Goal: Transaction & Acquisition: Purchase product/service

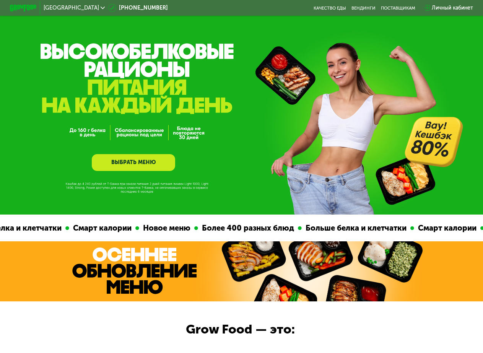
drag, startPoint x: 447, startPoint y: 7, endPoint x: 353, endPoint y: 14, distance: 93.6
click at [374, 13] on div "Санкт-Петербург 8 (800) 555-21-78 Качество еды Вендинги поставщикам Личный каби…" at bounding box center [242, 7] width 470 height 15
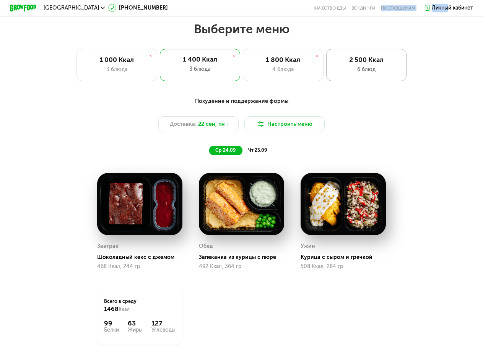
scroll to position [421, 0]
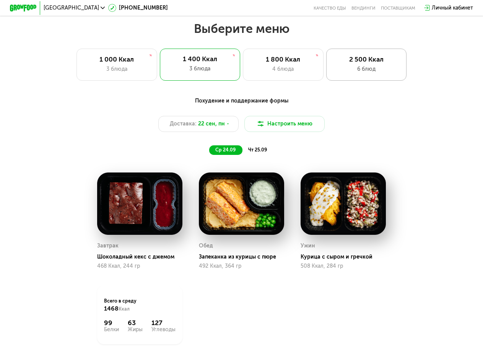
drag, startPoint x: 363, startPoint y: 60, endPoint x: 355, endPoint y: 73, distance: 15.3
click at [363, 60] on div "2 500 Ккал" at bounding box center [366, 59] width 66 height 8
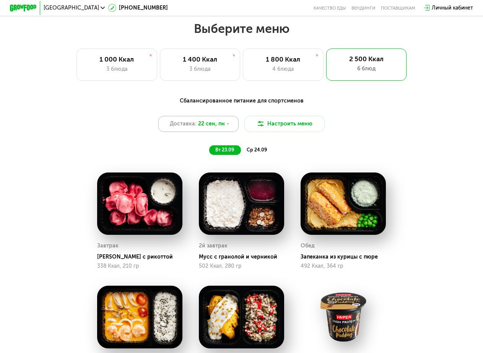
click at [228, 125] on div "Доставка: 22 сен, пн" at bounding box center [198, 124] width 81 height 16
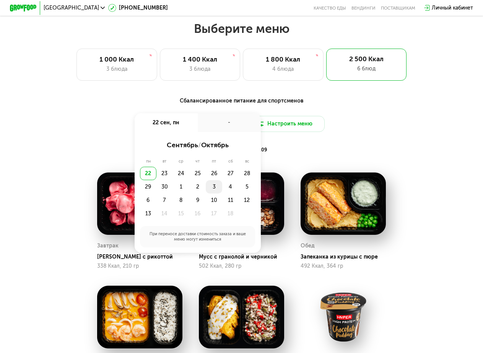
click at [216, 192] on div "3" at bounding box center [214, 186] width 16 height 13
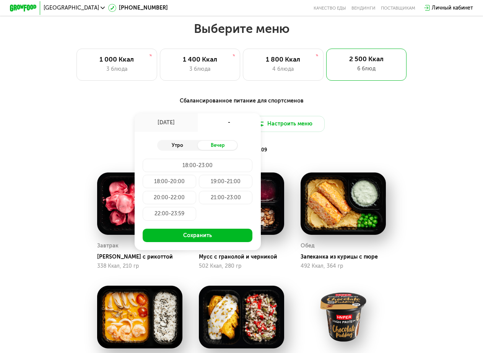
click at [181, 145] on div "Утро" at bounding box center [177, 146] width 40 height 10
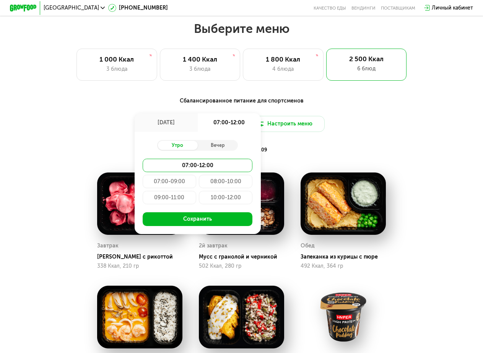
click at [213, 184] on div "08:00-10:00" at bounding box center [226, 181] width 54 height 13
click at [347, 147] on div "Сбалансированное питание для спортсменов Доставка: 3 окт, пт 3 окт, пт 08:00-10…" at bounding box center [241, 126] width 397 height 58
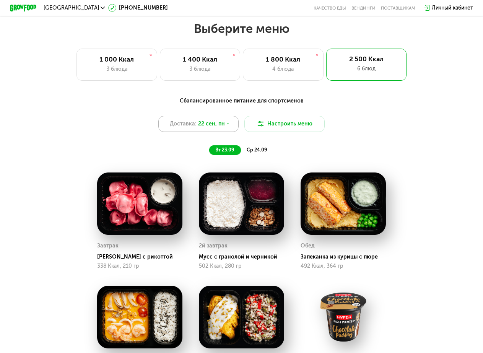
click at [226, 126] on icon at bounding box center [228, 124] width 4 height 4
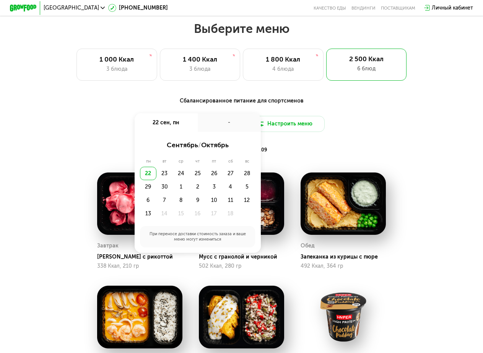
click at [177, 127] on div "22 сен, пн" at bounding box center [166, 122] width 63 height 19
click at [209, 190] on div "3" at bounding box center [214, 186] width 16 height 13
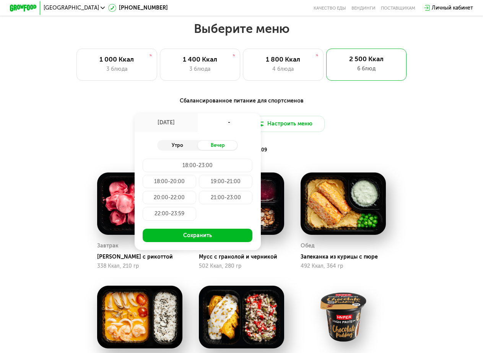
click at [184, 149] on div "Утро" at bounding box center [177, 146] width 40 height 10
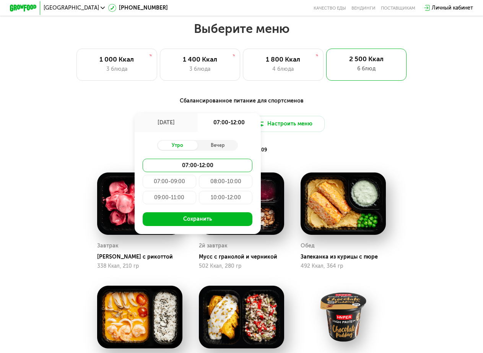
click at [217, 185] on div "08:00-10:00" at bounding box center [226, 181] width 54 height 13
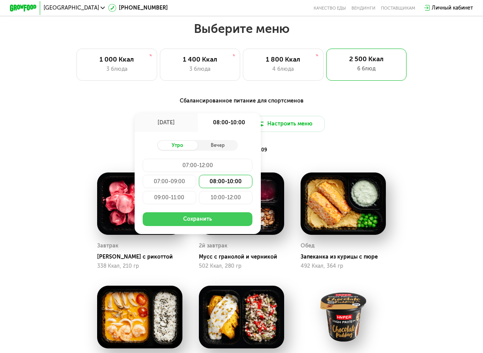
click at [189, 222] on button "Сохранить" at bounding box center [198, 218] width 110 height 13
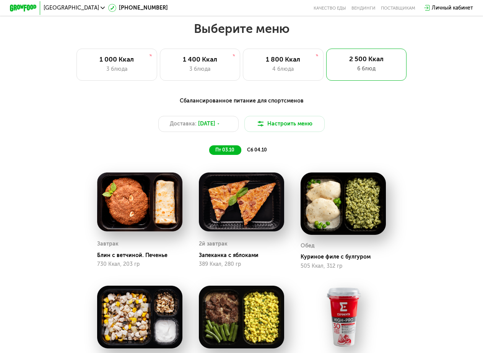
click at [252, 150] on div "сб 04.10" at bounding box center [257, 150] width 33 height 10
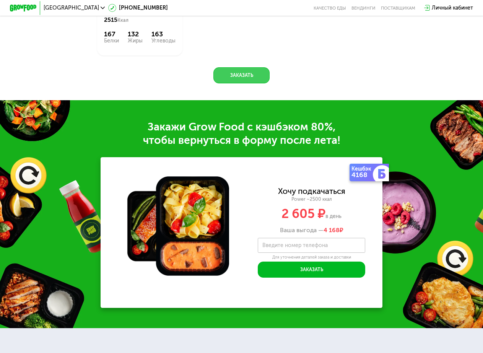
scroll to position [765, 0]
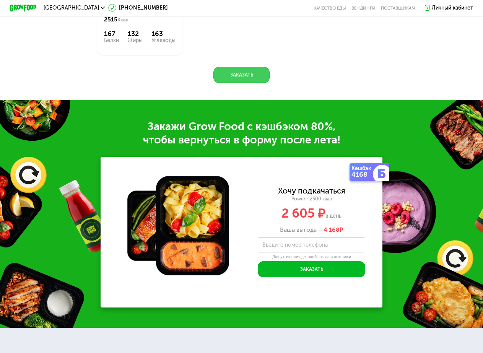
click at [246, 83] on button "Заказать" at bounding box center [241, 75] width 56 height 16
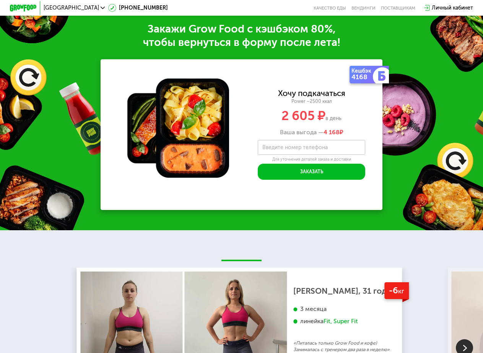
scroll to position [932, 0]
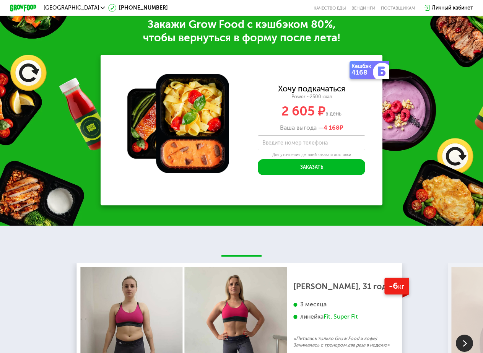
click at [293, 144] on label "Введите номер телефона" at bounding box center [294, 143] width 65 height 4
click at [293, 144] on input "Введите номер телефона" at bounding box center [311, 142] width 107 height 15
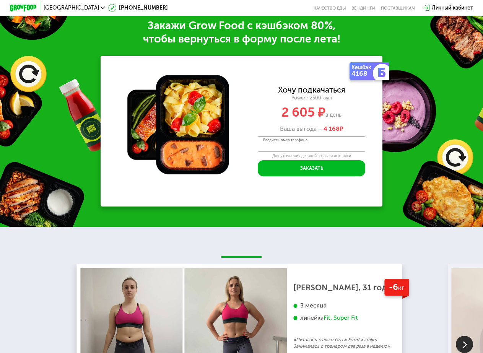
scroll to position [931, 0]
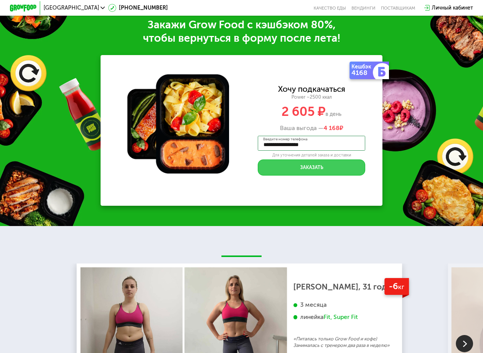
type input "**********"
click at [308, 172] on button "Заказать" at bounding box center [311, 167] width 107 height 16
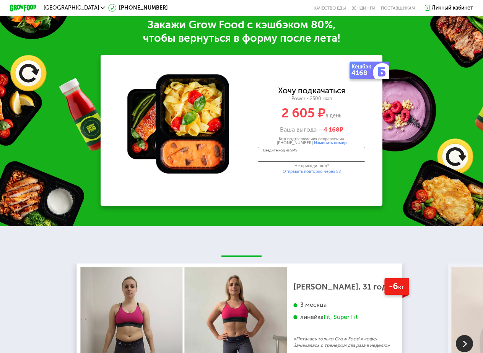
click at [270, 161] on input "Введите код из SMS" at bounding box center [311, 154] width 107 height 15
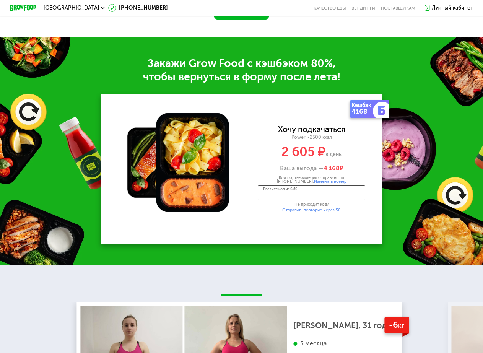
scroll to position [893, 0]
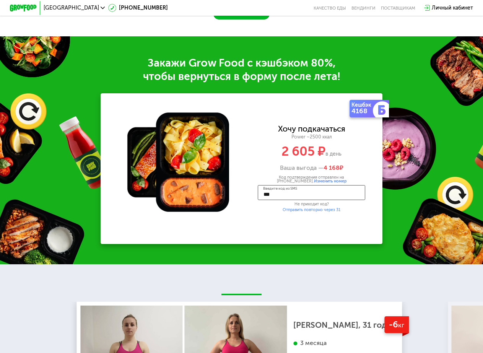
type input "****"
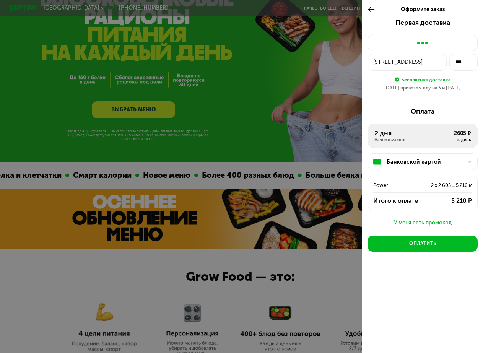
scroll to position [52, 0]
click at [414, 169] on div "Банковской картой" at bounding box center [422, 161] width 110 height 17
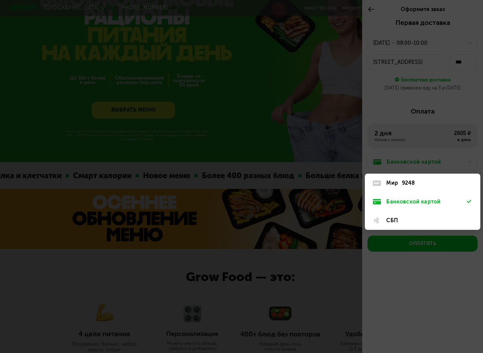
click at [412, 185] on div "9248" at bounding box center [408, 183] width 13 height 8
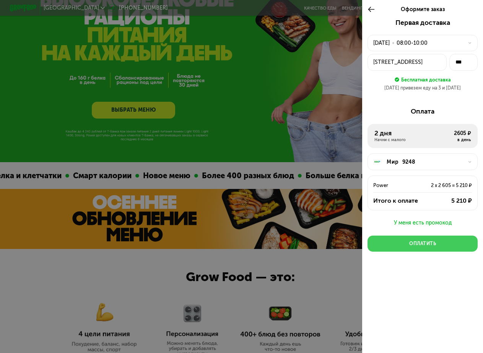
click at [410, 245] on div "Оплатить" at bounding box center [422, 243] width 27 height 7
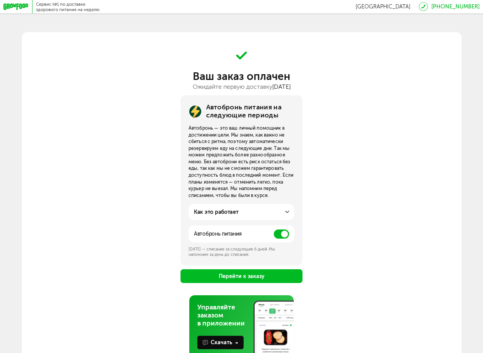
click at [278, 238] on span at bounding box center [281, 233] width 15 height 9
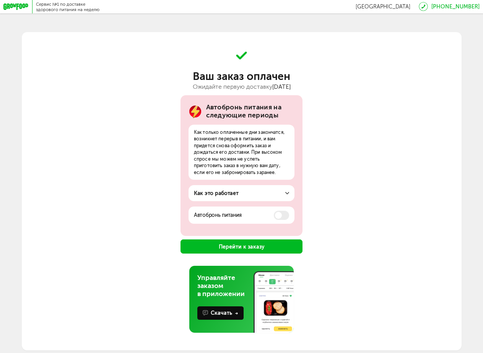
click at [235, 250] on button "Перейти к заказу" at bounding box center [241, 246] width 122 height 14
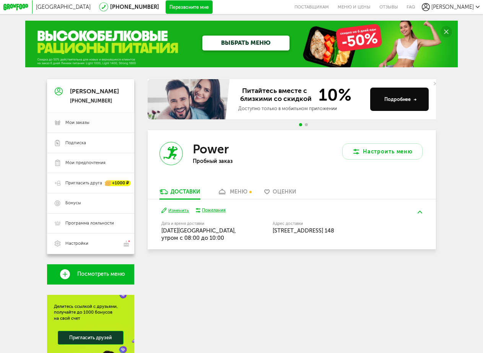
click at [71, 122] on span "Мои заказы" at bounding box center [77, 123] width 24 height 6
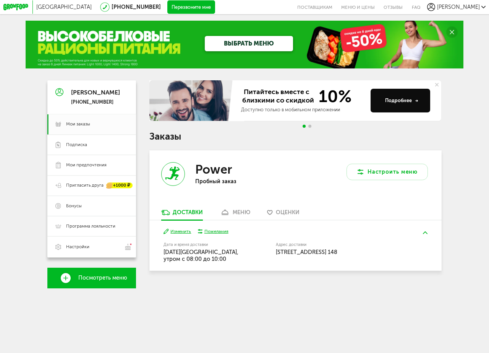
click at [239, 210] on div "меню" at bounding box center [242, 212] width 18 height 7
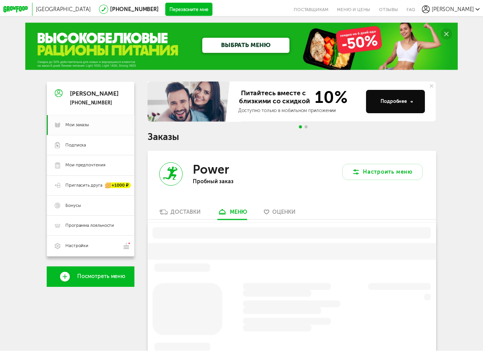
scroll to position [131, 0]
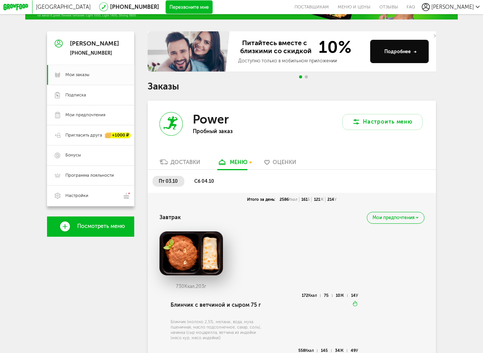
click at [208, 184] on span "сб 04.10" at bounding box center [204, 181] width 20 height 6
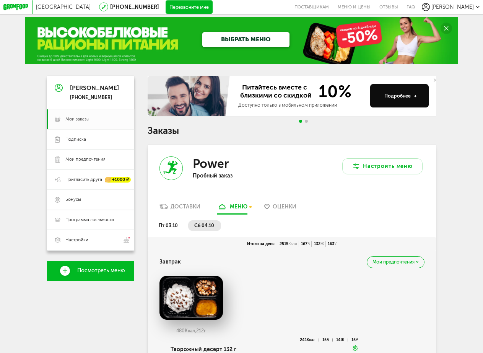
scroll to position [0, 0]
